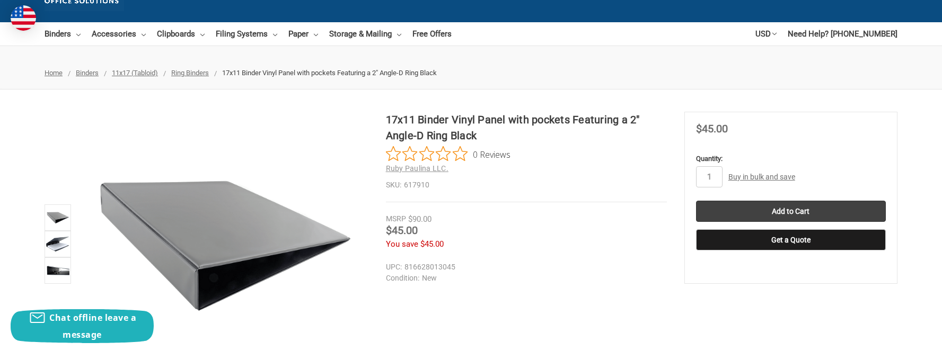
scroll to position [81, 0]
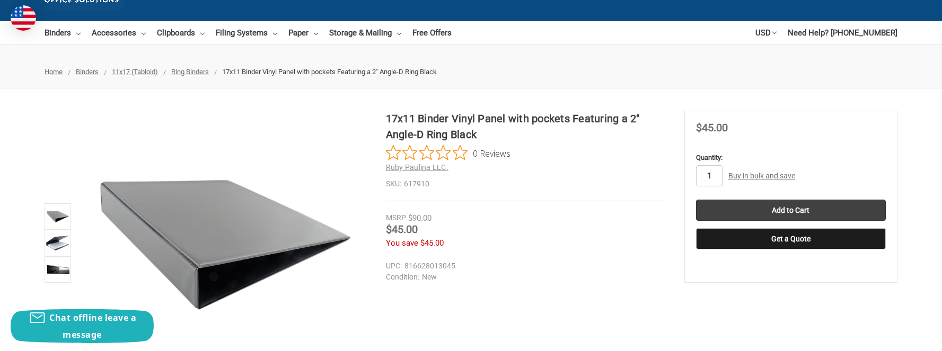
drag, startPoint x: 700, startPoint y: 177, endPoint x: 686, endPoint y: 177, distance: 13.8
click at [686, 177] on section "MSRP $90.00 Was Price Now $45.00 You save $45.00" at bounding box center [790, 197] width 213 height 172
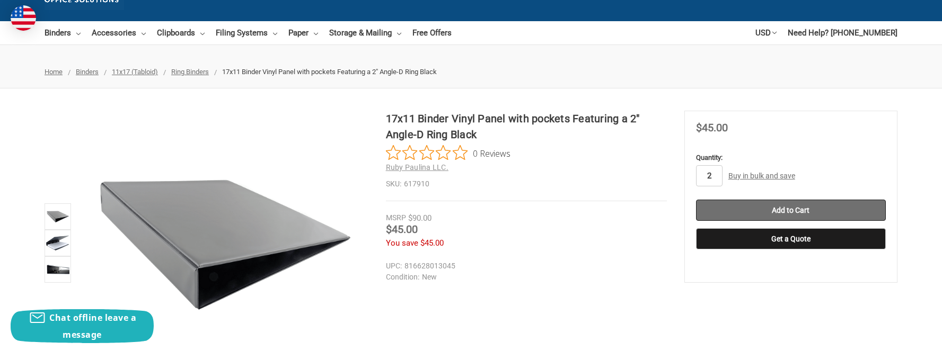
type input "2"
click at [772, 205] on input "Add to Cart" at bounding box center [791, 210] width 190 height 21
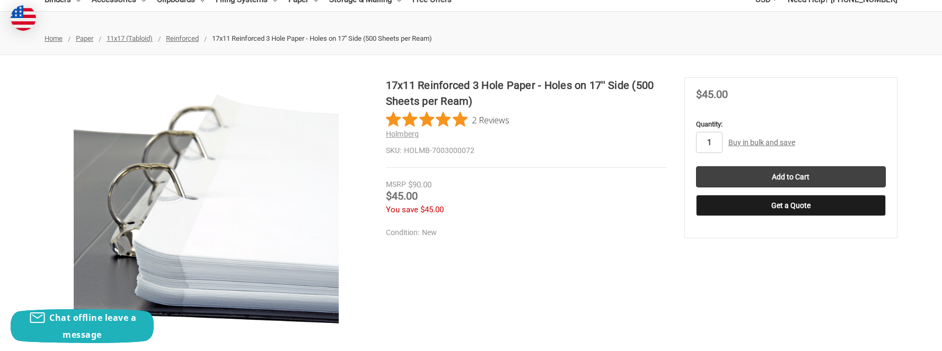
drag, startPoint x: 716, startPoint y: 144, endPoint x: 686, endPoint y: 144, distance: 29.2
click at [686, 144] on section "MSRP $90.00 Was Price Now $45.00 You save $45.00" at bounding box center [790, 157] width 213 height 161
type input "21"
click at [714, 143] on input "21" at bounding box center [709, 142] width 27 height 21
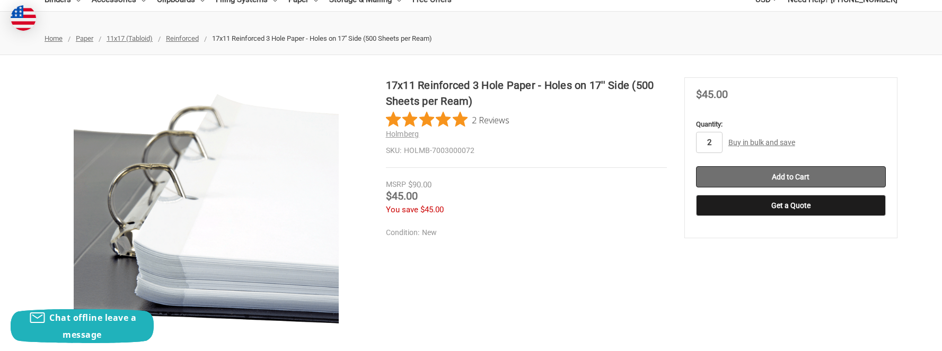
type input "2"
click at [756, 171] on input "Add to Cart" at bounding box center [791, 176] width 190 height 21
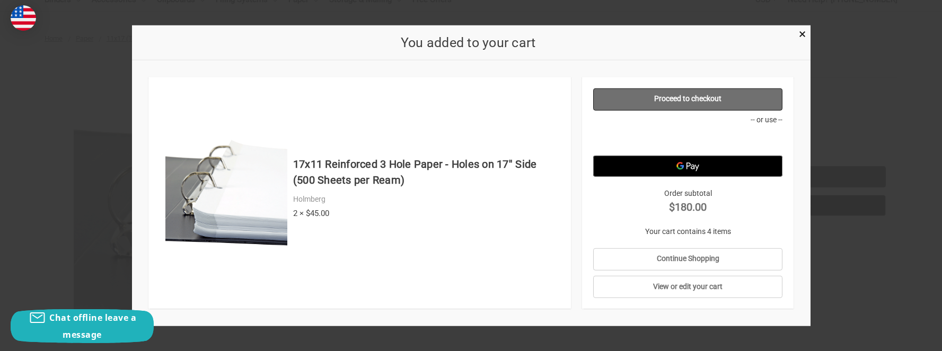
click at [743, 103] on link "Proceed to checkout" at bounding box center [687, 99] width 189 height 22
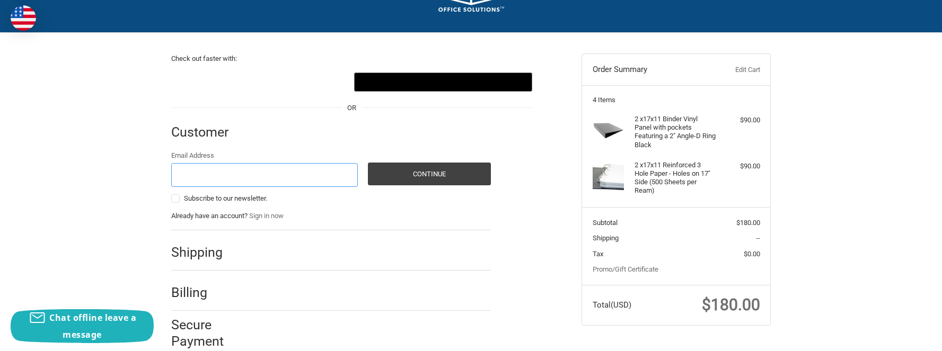
scroll to position [82, 0]
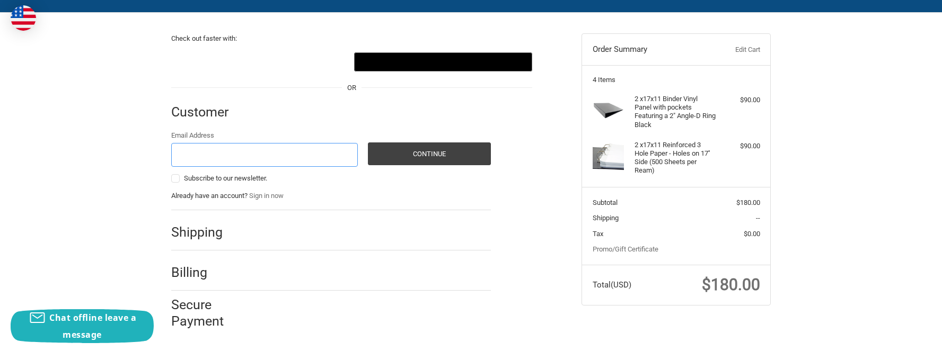
type input "r"
click at [270, 155] on input "richard@" at bounding box center [264, 155] width 187 height 24
paste input "armusicservice.com>"
click at [289, 155] on input "richard@armusicservice.com>" at bounding box center [264, 155] width 187 height 24
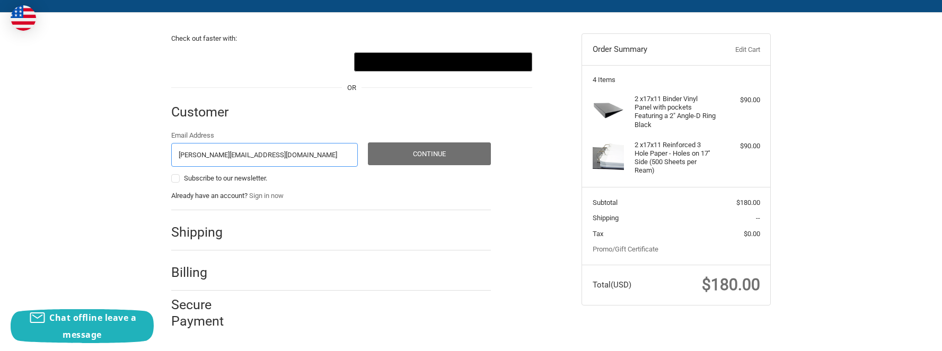
type input "richard@armusicservice.com"
click at [441, 156] on button "Continue" at bounding box center [429, 154] width 123 height 23
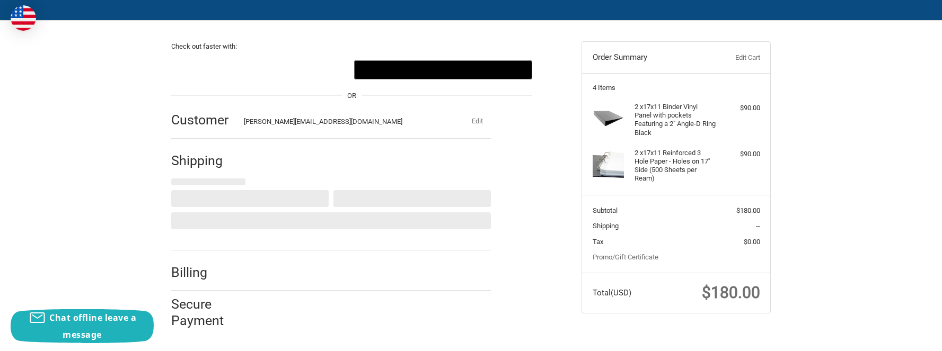
select select "US"
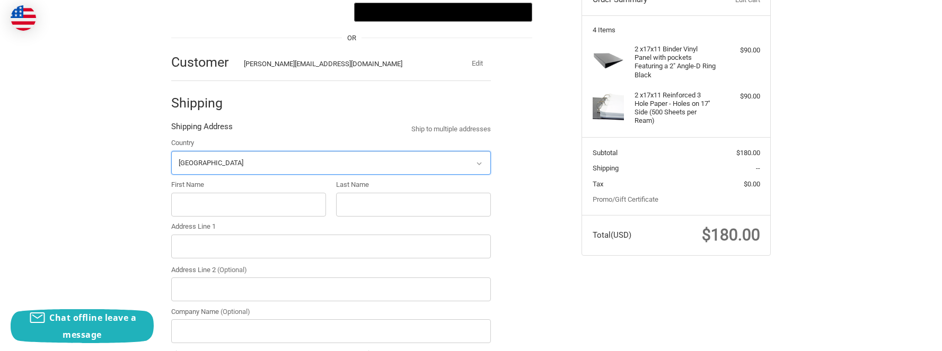
scroll to position [143, 0]
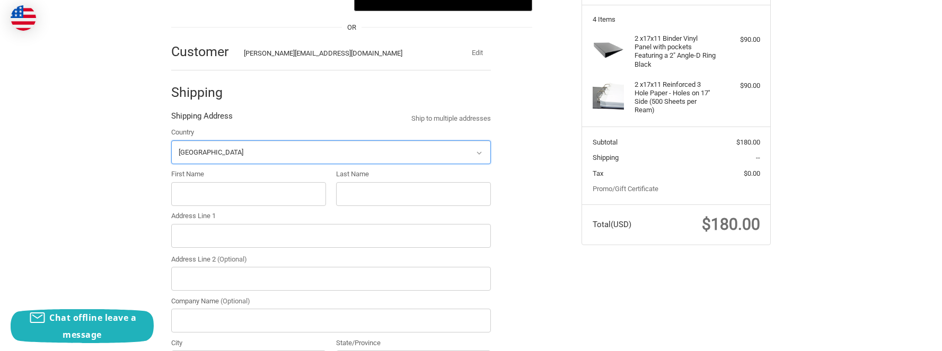
click at [355, 152] on select "Select a country Afghanistan Åland Islands Albania Algeria American Samoa Andor…" at bounding box center [331, 152] width 320 height 24
click at [171, 140] on select "Select a country Afghanistan Åland Islands Albania Algeria American Samoa Andor…" at bounding box center [331, 152] width 320 height 24
click at [231, 187] on input "First Name" at bounding box center [248, 194] width 155 height 24
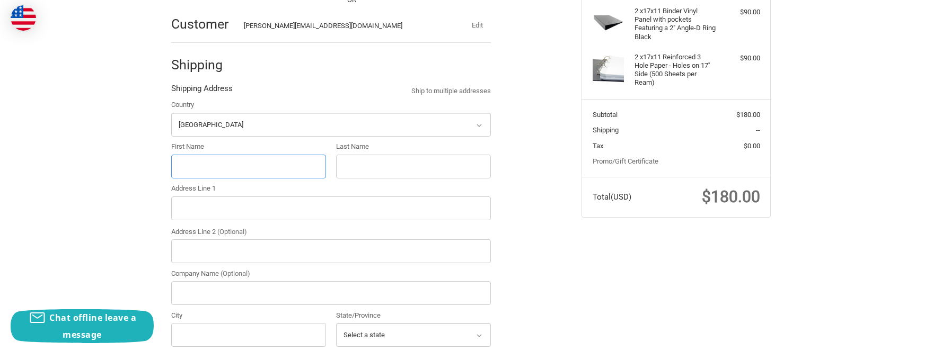
scroll to position [166, 0]
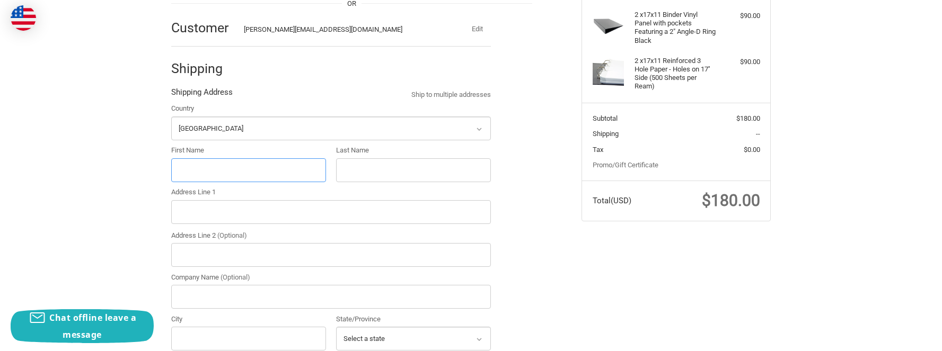
click at [292, 167] on input "First Name" at bounding box center [248, 171] width 155 height 24
paste input "Anixter Rice Music Service"
type input "Anixter Rice Music Service"
click at [351, 212] on input "Address Line 1" at bounding box center [331, 212] width 320 height 24
paste input "1177 Avenue of the Americas"
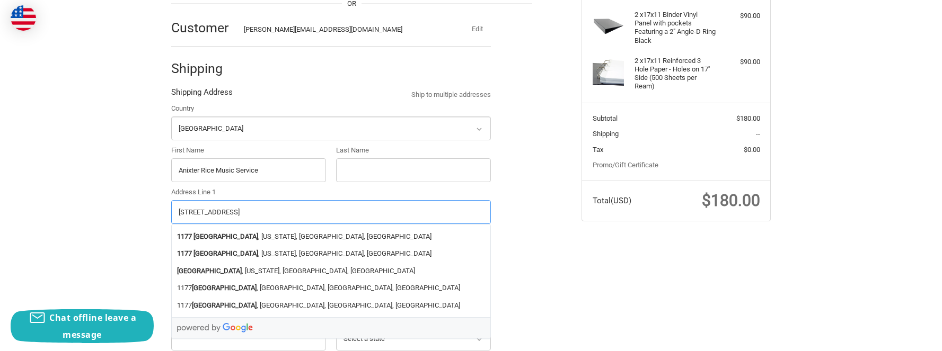
type input "1177 Avenue of the Americas"
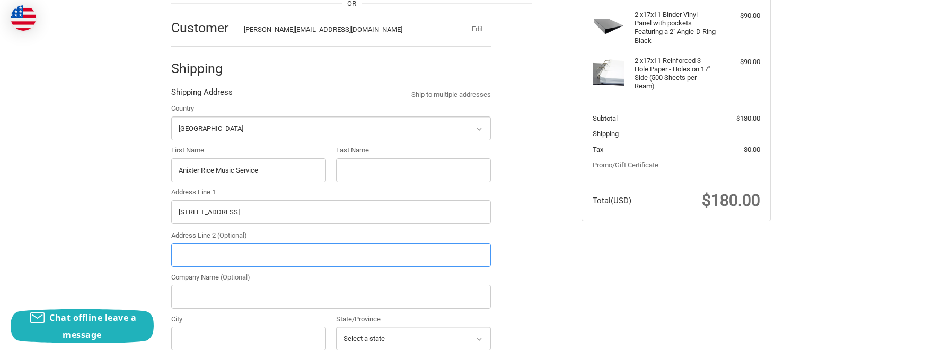
click at [292, 250] on input "Address Line 2 (Optional)" at bounding box center [331, 255] width 320 height 24
paste input "Suite 5031"
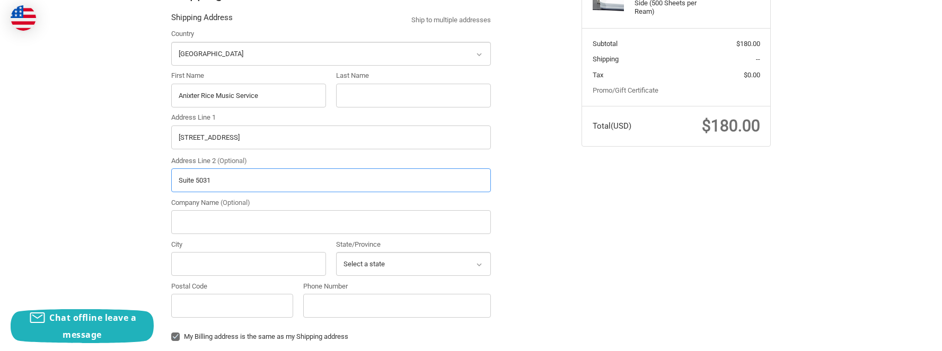
scroll to position [242, 0]
type input "Suite 5031"
click at [278, 224] on input "Company Name (Optional)" at bounding box center [331, 222] width 320 height 24
click at [278, 263] on input "City" at bounding box center [248, 264] width 155 height 24
type input "New York"
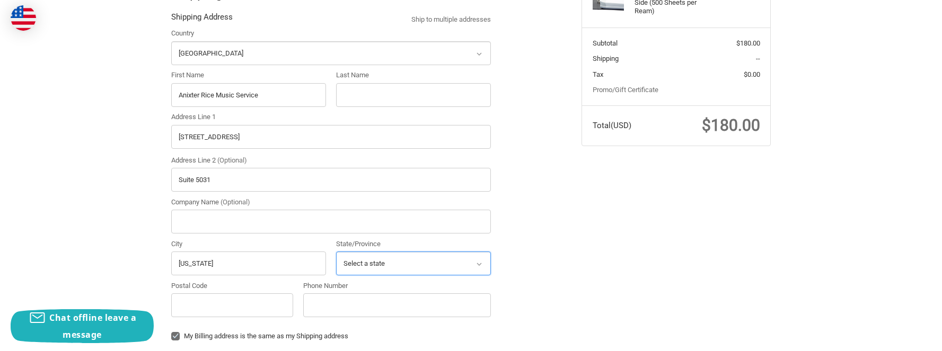
click at [429, 266] on select "Select a state Alabama Alaska American Samoa Arizona Arkansas Armed Forces Amer…" at bounding box center [413, 264] width 155 height 24
select select "NY"
click at [336, 252] on select "Select a state Alabama Alaska American Samoa Arizona Arkansas Armed Forces Amer…" at bounding box center [413, 264] width 155 height 24
click at [270, 302] on input "Postal Code" at bounding box center [232, 306] width 122 height 24
type input "10036"
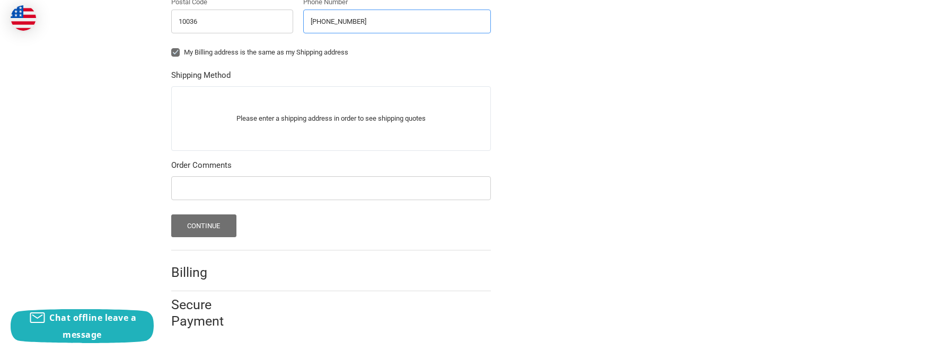
scroll to position [302, 0]
type input "724-747-9995"
click at [219, 223] on button "Continue" at bounding box center [203, 226] width 65 height 23
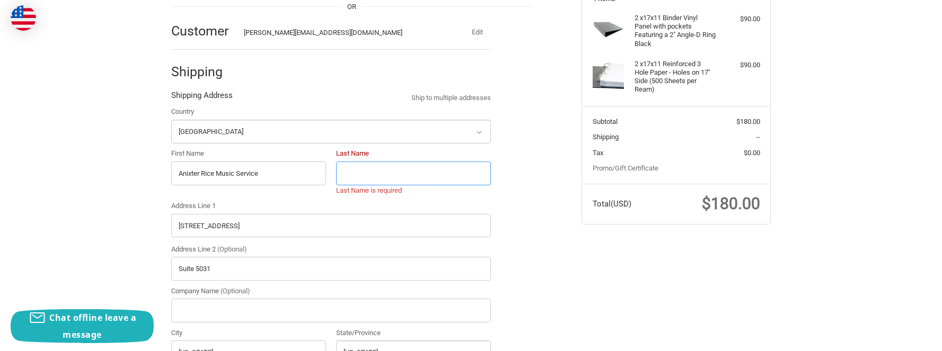
scroll to position [160, 0]
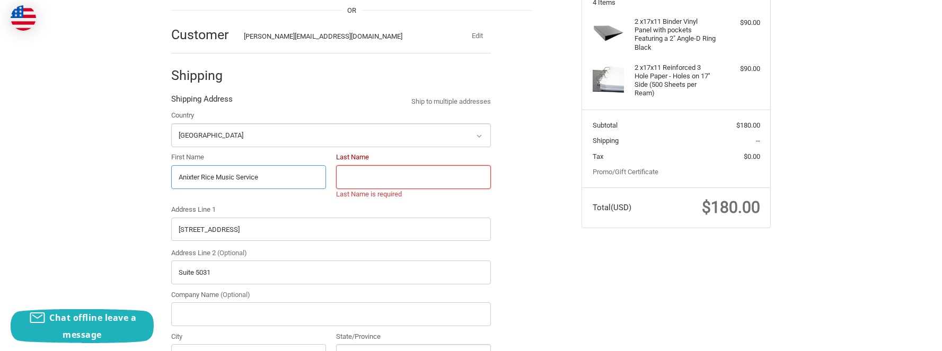
click at [296, 187] on input "Anixter Rice Music Service" at bounding box center [248, 177] width 155 height 24
drag, startPoint x: 218, startPoint y: 178, endPoint x: 261, endPoint y: 178, distance: 42.9
click at [261, 178] on input "Anixter Rice Music Service" at bounding box center [248, 177] width 155 height 24
click at [401, 181] on input "Last Name" at bounding box center [413, 177] width 155 height 24
paste input "Music Service"
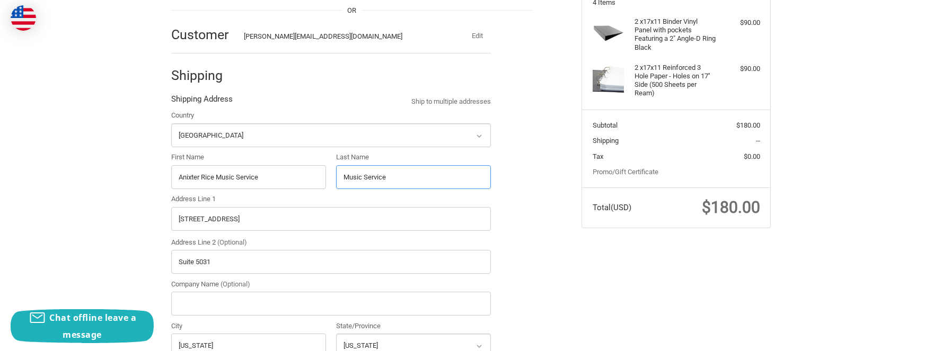
type input "Music Service"
drag, startPoint x: 218, startPoint y: 178, endPoint x: 272, endPoint y: 180, distance: 54.6
click at [272, 180] on input "Anixter Rice Music Service" at bounding box center [248, 177] width 155 height 24
type input "Anixter Rice"
click at [121, 252] on div "Check out faster with: @import url(//fonts.googleapis.com/css?family=Google+San…" at bounding box center [471, 311] width 942 height 752
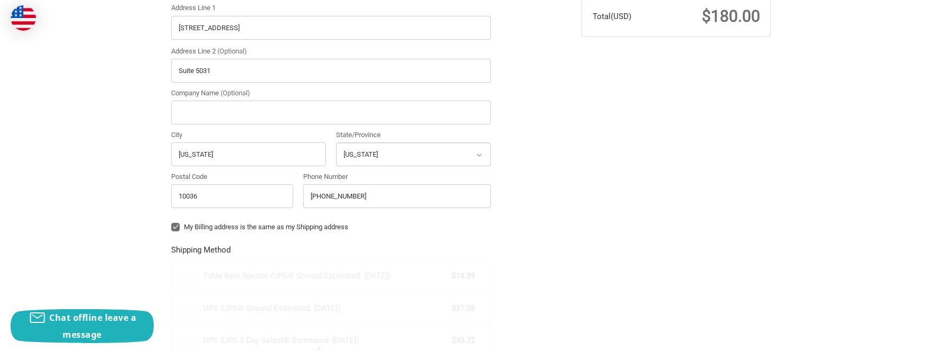
scroll to position [656, 0]
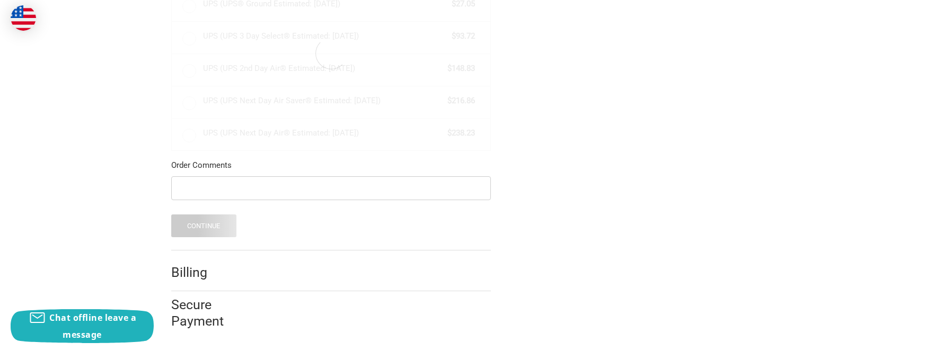
radio input "true"
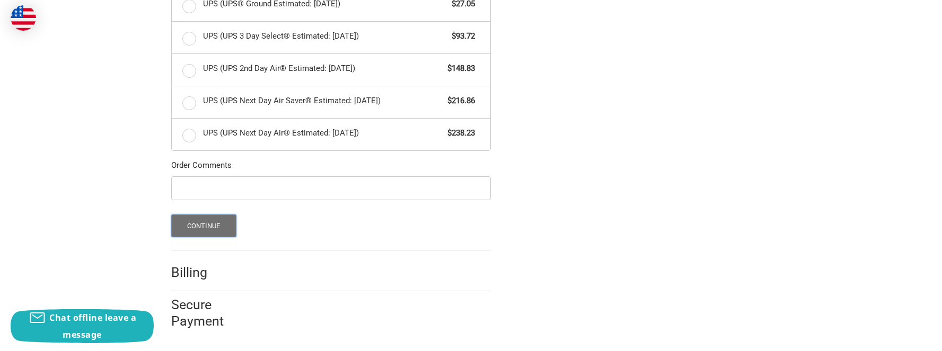
click at [206, 223] on button "Continue" at bounding box center [203, 226] width 65 height 23
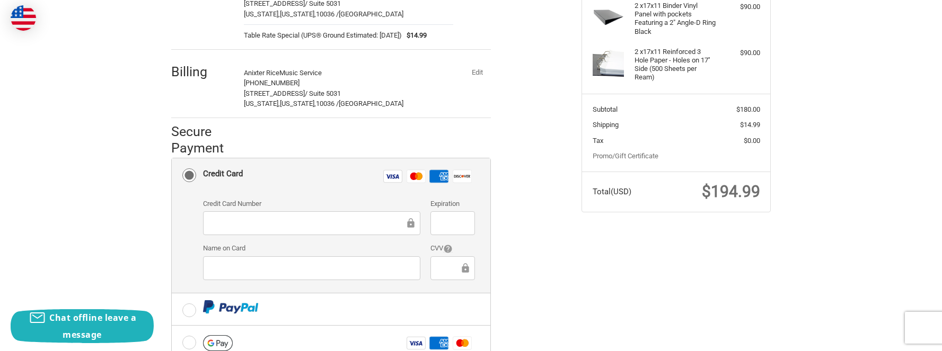
scroll to position [183, 0]
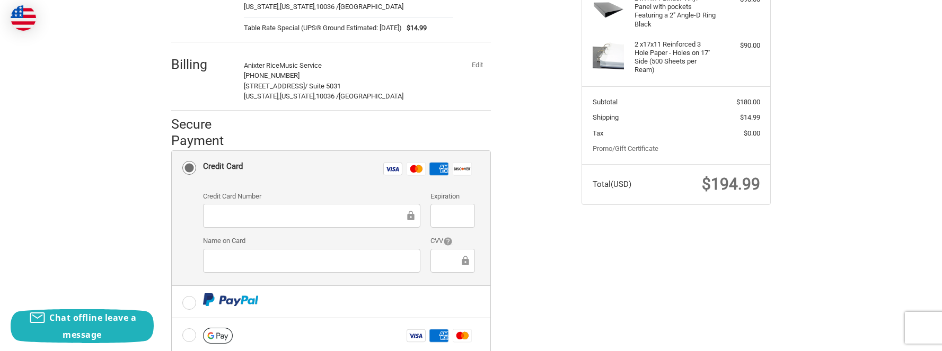
click at [376, 267] on div at bounding box center [311, 261] width 217 height 24
click at [515, 189] on ol "Customer richard@armusicservice.com Edit Shipping Anixter Rice Music Service 72…" at bounding box center [351, 189] width 361 height 556
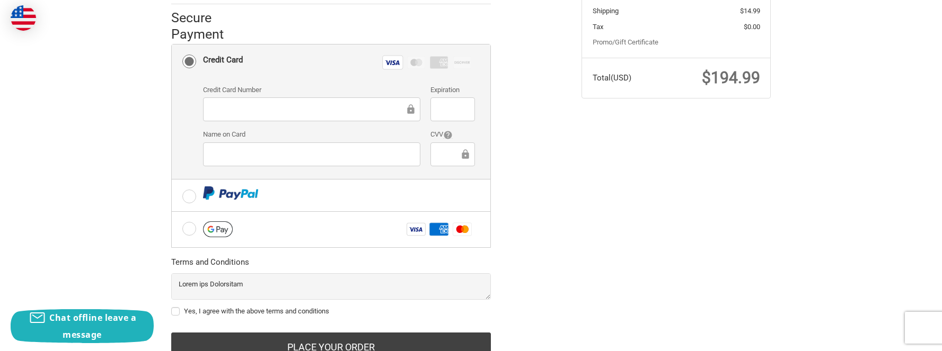
scroll to position [333, 0]
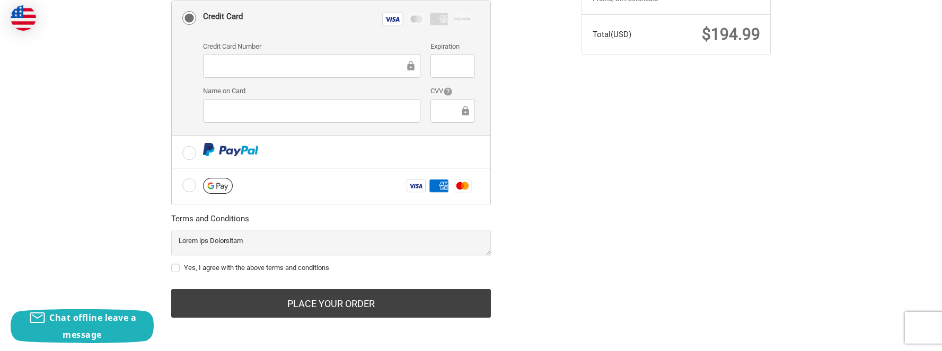
click at [178, 268] on label "Yes, I agree with the above terms and conditions" at bounding box center [331, 268] width 320 height 8
click at [172, 263] on input "Yes, I agree with the above terms and conditions" at bounding box center [171, 263] width 1 height 1
checkbox input "true"
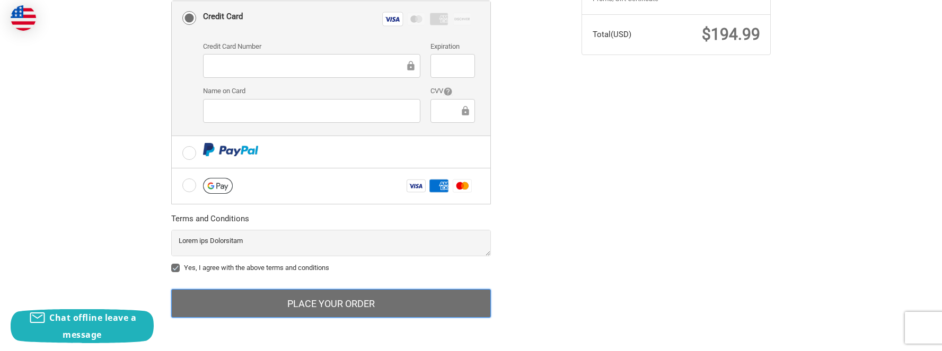
click at [274, 297] on button "Place Your Order" at bounding box center [331, 303] width 320 height 29
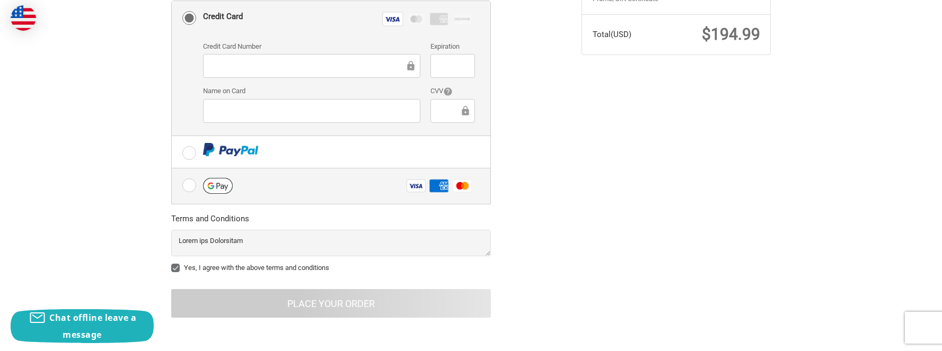
scroll to position [49, 0]
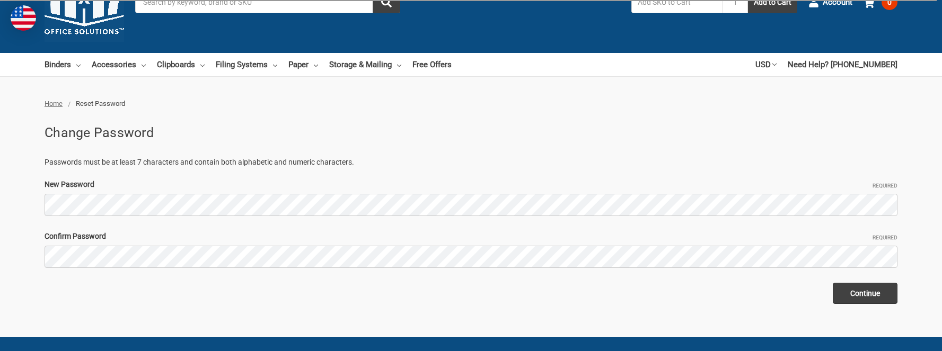
scroll to position [65, 0]
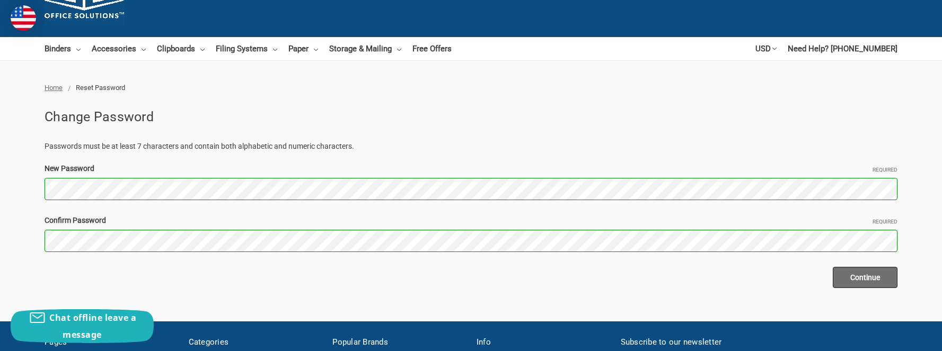
click at [855, 280] on input "Continue" at bounding box center [865, 277] width 65 height 21
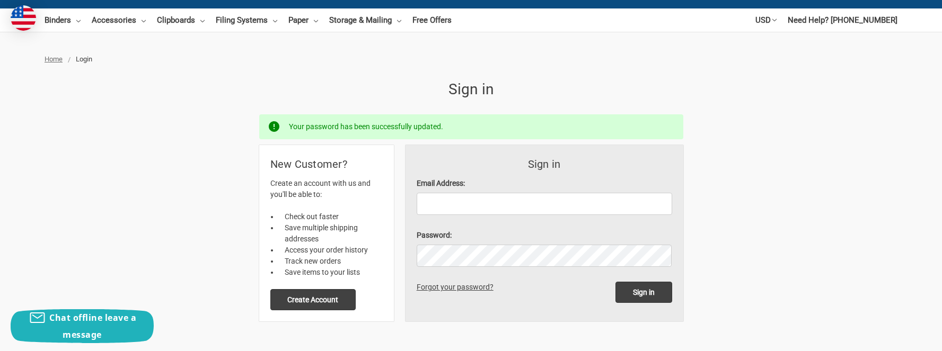
scroll to position [98, 0]
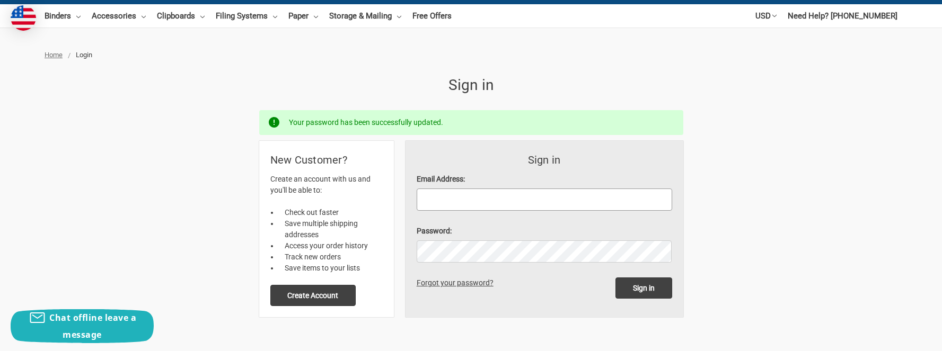
click at [517, 200] on input "Email Address:" at bounding box center [545, 200] width 256 height 22
type input "[PERSON_NAME][EMAIL_ADDRESS][DOMAIN_NAME]"
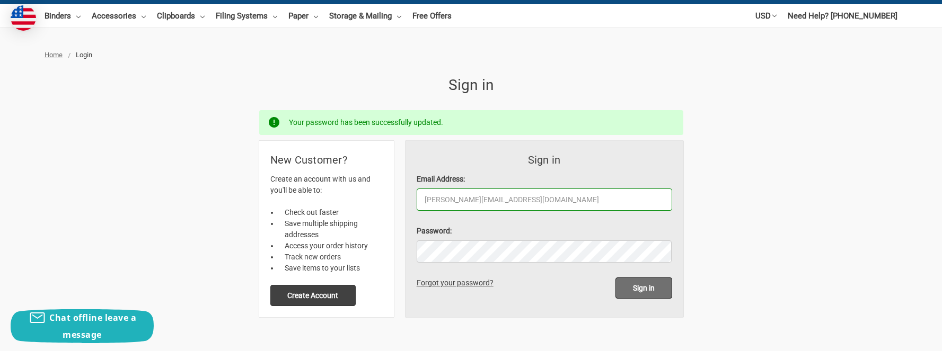
click at [655, 284] on input "Sign in" at bounding box center [643, 288] width 57 height 21
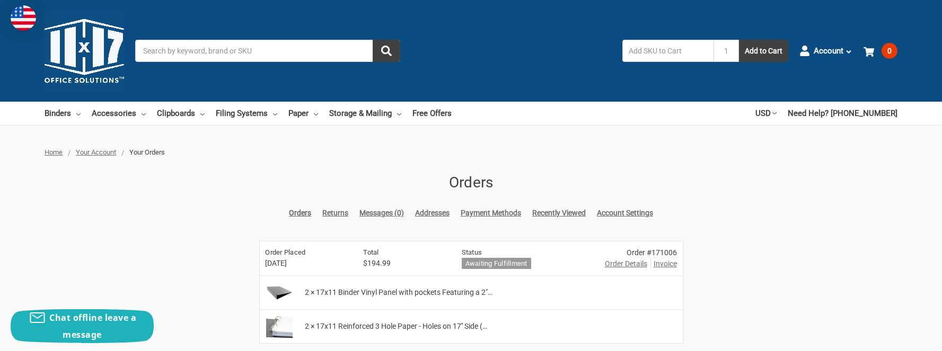
click at [203, 192] on div "Home Your Account Your Orders Orders Orders Returns Messages (0) Addresses Paym…" at bounding box center [471, 268] width 942 height 242
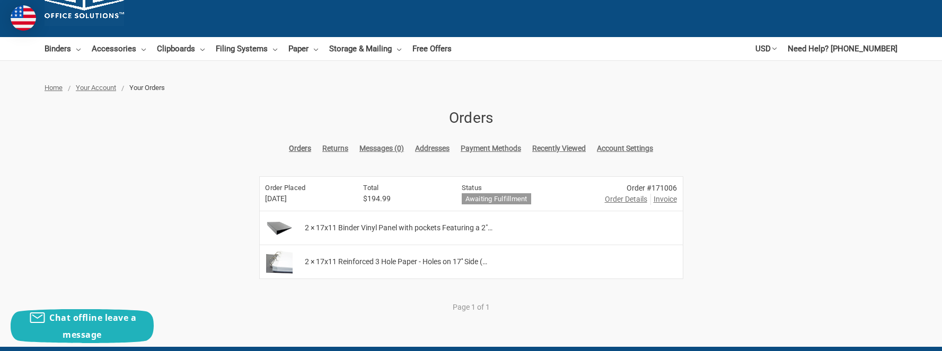
scroll to position [89, 0]
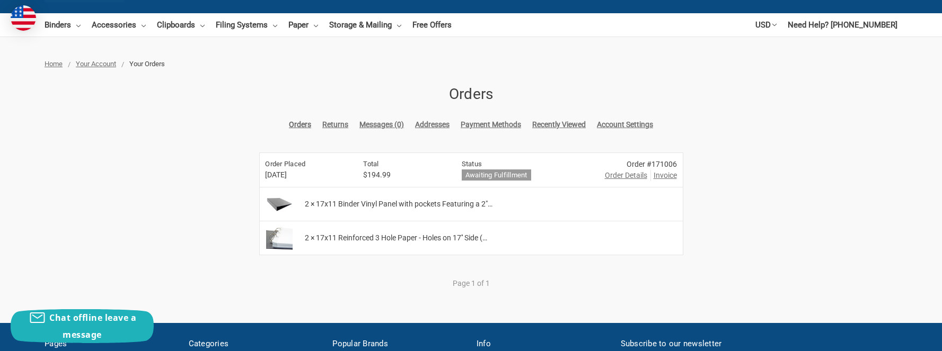
click at [671, 179] on span "Invoice" at bounding box center [665, 175] width 23 height 11
